Goal: Task Accomplishment & Management: Use online tool/utility

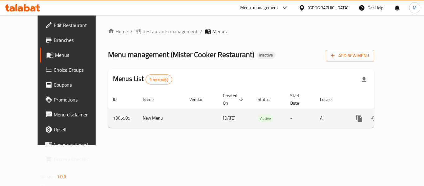
click at [402, 114] on icon "enhanced table" at bounding box center [403, 117] width 7 height 7
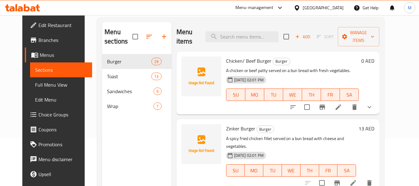
scroll to position [62, 0]
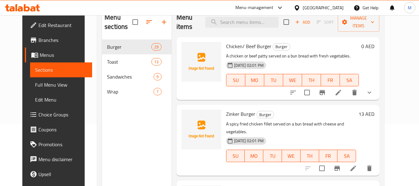
click at [38, 84] on span "Full Menu View" at bounding box center [61, 84] width 52 height 7
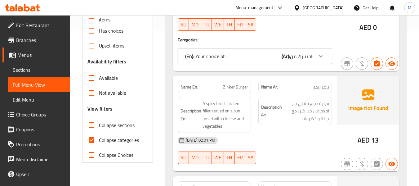
click at [106, 140] on span "Collapse categories" at bounding box center [119, 139] width 40 height 7
click at [99, 140] on input "Collapse categories" at bounding box center [91, 139] width 15 height 15
checkbox input "false"
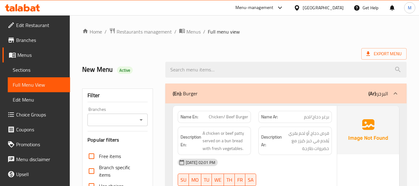
click at [192, 53] on div "Export Menu" at bounding box center [244, 53] width 324 height 11
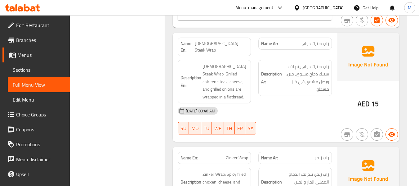
scroll to position [6357, 0]
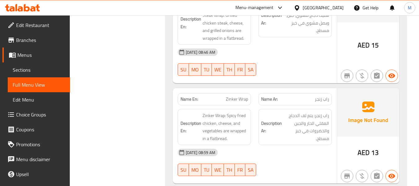
click at [21, 6] on icon at bounding box center [22, 7] width 35 height 7
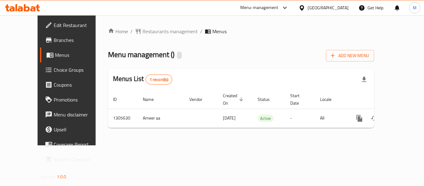
click at [327, 38] on div "Home / Restaurants management / Menus Menu management ( ) Add New Menu Menus Li…" at bounding box center [241, 80] width 266 height 105
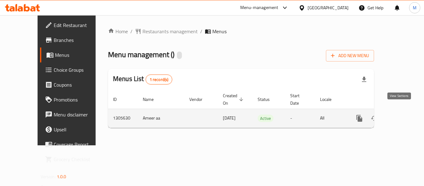
click at [398, 111] on link "enhanced table" at bounding box center [403, 118] width 15 height 15
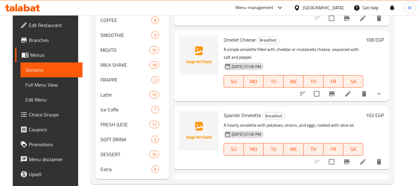
scroll to position [217, 0]
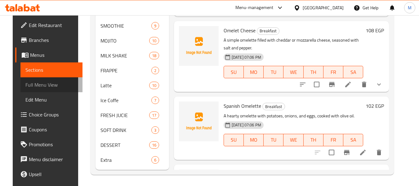
click at [49, 83] on span "Full Menu View" at bounding box center [51, 84] width 52 height 7
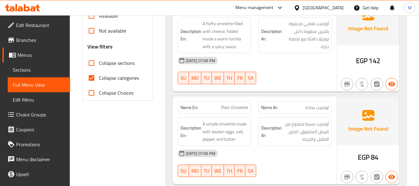
click at [90, 79] on input "Collapse categories" at bounding box center [91, 77] width 15 height 15
checkbox input "false"
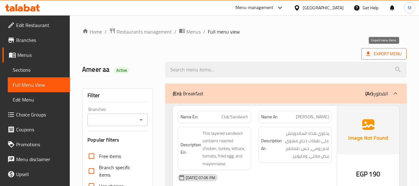
click at [401, 54] on span "Export Menu" at bounding box center [383, 54] width 35 height 8
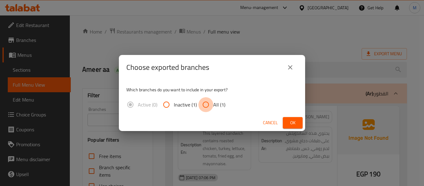
click at [206, 101] on input "All (1)" at bounding box center [205, 104] width 15 height 15
radio input "true"
click at [292, 121] on span "Ok" at bounding box center [292, 123] width 10 height 8
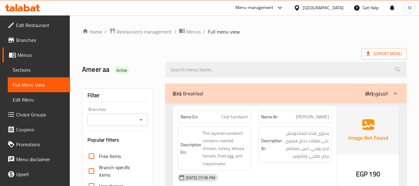
click at [33, 9] on icon at bounding box center [32, 8] width 5 height 5
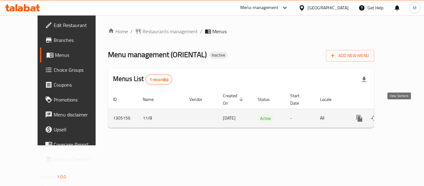
click at [401, 115] on icon "enhanced table" at bounding box center [404, 118] width 6 height 6
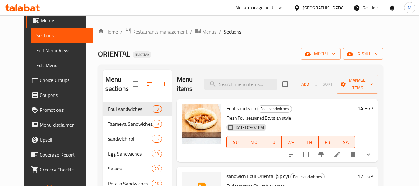
scroll to position [44, 0]
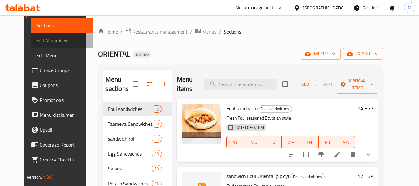
click at [41, 42] on span "Full Menu View" at bounding box center [62, 40] width 52 height 7
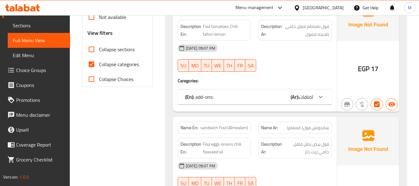
scroll to position [155, 0]
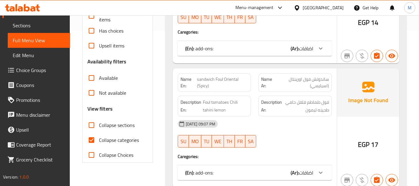
click at [94, 141] on input "Collapse categories" at bounding box center [91, 139] width 15 height 15
checkbox input "false"
click at [101, 129] on span "Collapse sections" at bounding box center [117, 124] width 36 height 7
click at [99, 129] on input "Collapse sections" at bounding box center [91, 125] width 15 height 15
checkbox input "true"
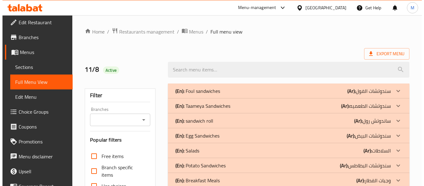
scroll to position [0, 0]
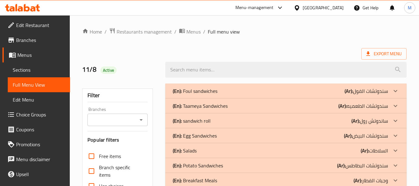
click at [25, 70] on span "Sections" at bounding box center [39, 69] width 52 height 7
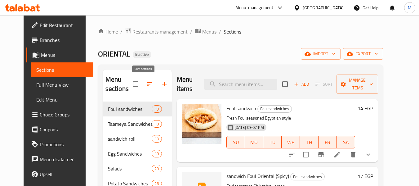
click at [147, 82] on icon "button" at bounding box center [149, 83] width 7 height 7
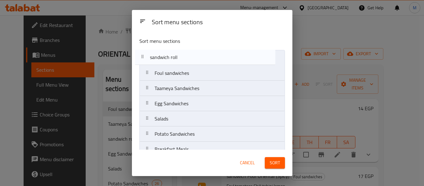
drag, startPoint x: 188, startPoint y: 91, endPoint x: 183, endPoint y: 57, distance: 34.4
click at [183, 57] on nav "Foul sandwiches Taameya Sandwiches sandwich roll Egg Sandwiches Salads Potato S…" at bounding box center [211, 156] width 145 height 213
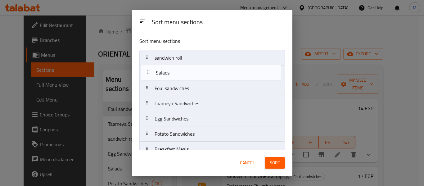
drag, startPoint x: 175, startPoint y: 122, endPoint x: 176, endPoint y: 73, distance: 49.0
click at [176, 73] on nav "sandwich roll Foul sandwiches Taameya Sandwiches Egg Sandwiches Salads Potato S…" at bounding box center [211, 156] width 145 height 213
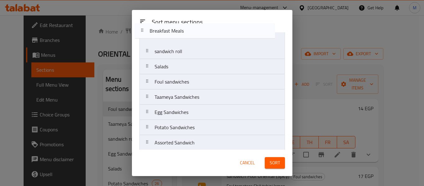
scroll to position [8, 0]
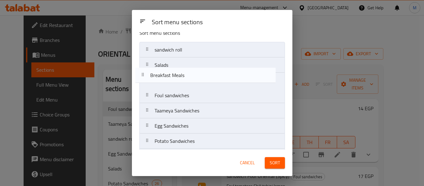
drag, startPoint x: 187, startPoint y: 91, endPoint x: 183, endPoint y: 76, distance: 15.6
click at [183, 76] on nav "sandwich roll Salads Foul sandwiches Taameya Sandwiches Egg Sandwiches Potato S…" at bounding box center [211, 148] width 145 height 213
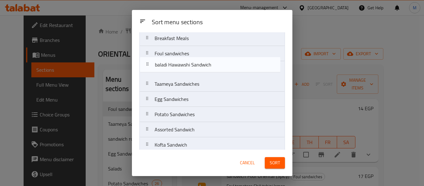
scroll to position [49, 0]
drag, startPoint x: 180, startPoint y: 125, endPoint x: 180, endPoint y: 66, distance: 59.2
click at [180, 66] on nav "sandwich roll Salads Breakfast Meals Foul sandwiches Taameya Sandwiches Egg San…" at bounding box center [211, 107] width 145 height 213
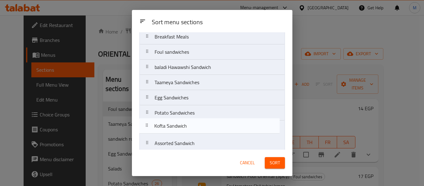
scroll to position [51, 0]
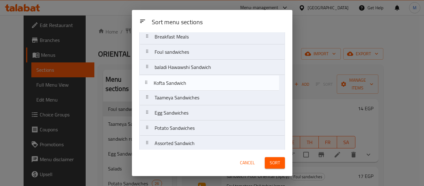
drag, startPoint x: 192, startPoint y: 146, endPoint x: 189, endPoint y: 80, distance: 66.4
click at [189, 80] on nav "sandwich roll Salads Breakfast Meals Foul sandwiches baladi Hawawshi Sandwich T…" at bounding box center [211, 104] width 145 height 213
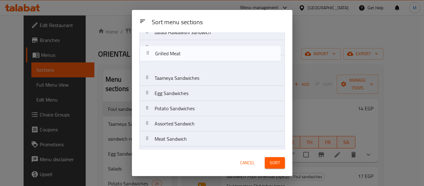
scroll to position [81, 0]
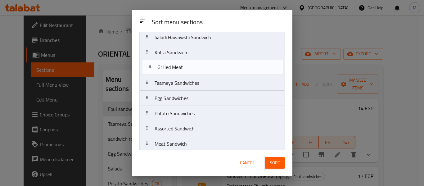
drag, startPoint x: 180, startPoint y: 124, endPoint x: 184, endPoint y: 63, distance: 61.5
click at [184, 63] on nav "sandwich roll Salads Breakfast Meals Foul sandwiches baladi Hawawshi Sandwich K…" at bounding box center [211, 75] width 145 height 213
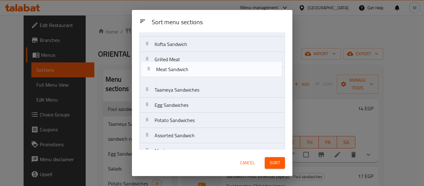
scroll to position [89, 0]
drag, startPoint x: 169, startPoint y: 112, endPoint x: 171, endPoint y: 74, distance: 38.2
click at [171, 74] on nav "sandwich roll Salads Breakfast Meals Foul sandwiches baladi Hawawshi Sandwich K…" at bounding box center [211, 67] width 145 height 213
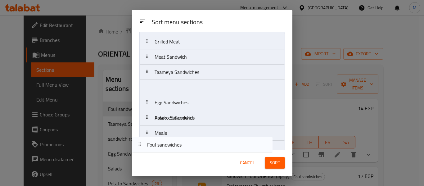
scroll to position [116, 0]
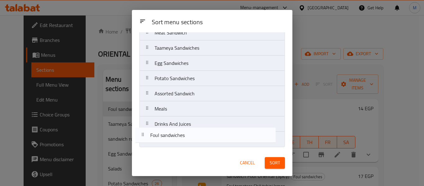
drag, startPoint x: 194, startPoint y: 102, endPoint x: 188, endPoint y: 136, distance: 33.9
click at [188, 136] on nav "sandwich roll Salads Breakfast Meals Foul sandwiches baladi Hawawshi Sandwich K…" at bounding box center [211, 40] width 145 height 213
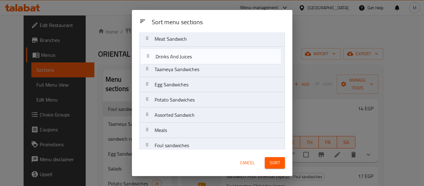
scroll to position [105, 0]
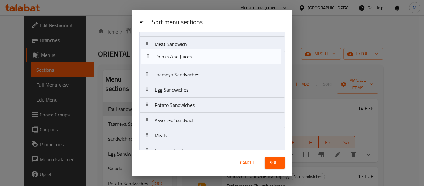
drag, startPoint x: 190, startPoint y: 128, endPoint x: 191, endPoint y: 58, distance: 70.1
click at [191, 58] on nav "sandwich roll Salads Breakfast Meals baladi Hawawshi Sandwich Kofta Sandwich Gr…" at bounding box center [211, 51] width 145 height 213
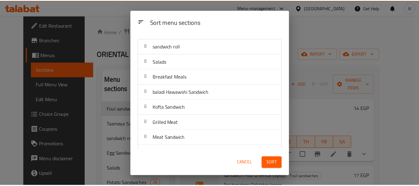
scroll to position [0, 0]
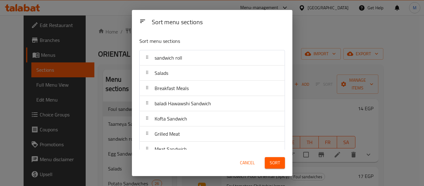
click at [272, 163] on span "Sort" at bounding box center [274, 163] width 10 height 8
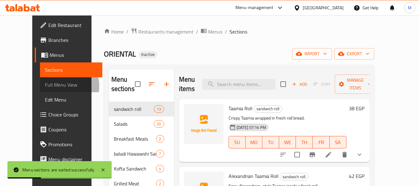
click at [45, 86] on span "Full Menu View" at bounding box center [71, 84] width 52 height 7
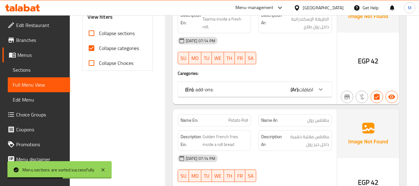
scroll to position [217, 0]
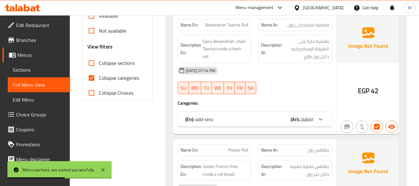
click at [92, 64] on input "Collapse sections" at bounding box center [91, 63] width 15 height 15
checkbox input "true"
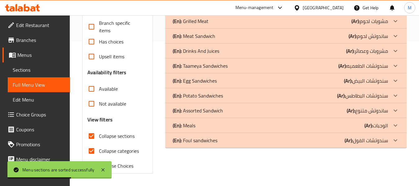
scroll to position [144, 0]
click at [126, 153] on span "Collapse categories" at bounding box center [119, 150] width 40 height 7
click at [99, 153] on input "Collapse categories" at bounding box center [91, 150] width 15 height 15
checkbox input "false"
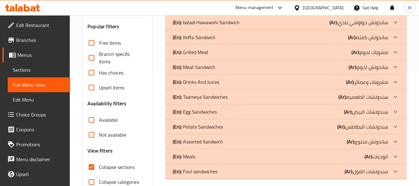
scroll to position [82, 0]
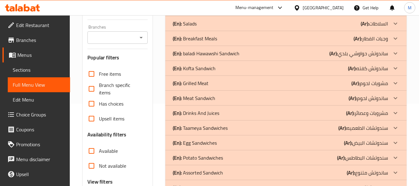
click at [397, 12] on icon at bounding box center [395, 8] width 7 height 7
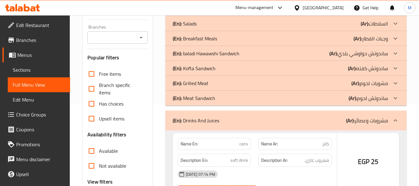
click at [396, 12] on icon at bounding box center [395, 8] width 7 height 7
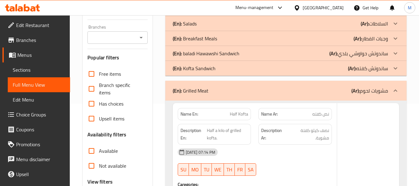
click at [397, 12] on icon at bounding box center [395, 8] width 7 height 7
click at [395, 10] on icon at bounding box center [396, 8] width 4 height 2
click at [395, 12] on icon at bounding box center [395, 8] width 7 height 7
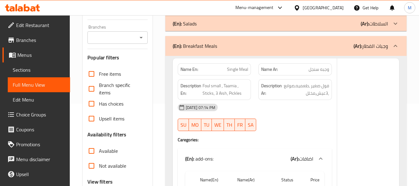
click at [395, 12] on icon at bounding box center [395, 8] width 7 height 7
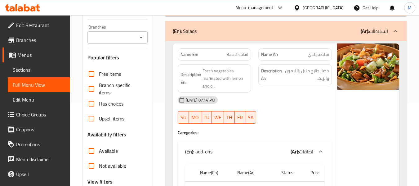
click at [394, 16] on div at bounding box center [395, 8] width 15 height 15
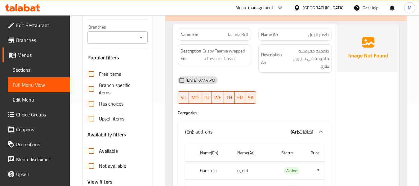
scroll to position [20, 0]
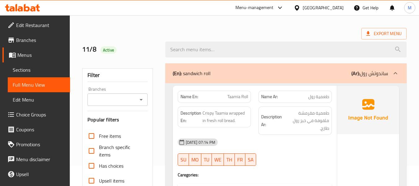
click at [317, 34] on div "Export Menu" at bounding box center [244, 33] width 324 height 11
click at [315, 36] on div "11/8 Active" at bounding box center [244, 50] width 332 height 28
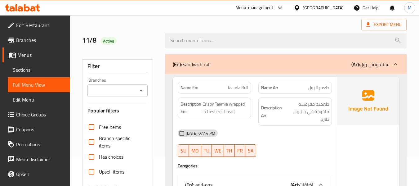
scroll to position [0, 0]
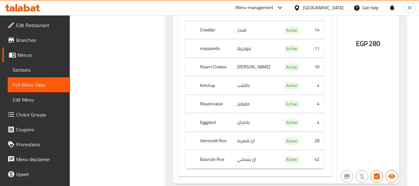
scroll to position [14916, 0]
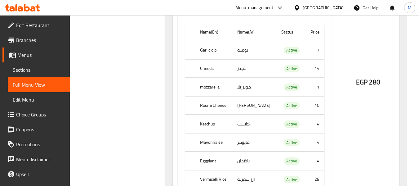
click at [29, 71] on span "Sections" at bounding box center [39, 69] width 52 height 7
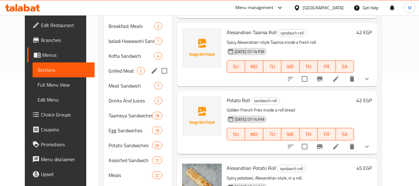
scroll to position [130, 0]
